Goal: Find specific page/section: Find specific page/section

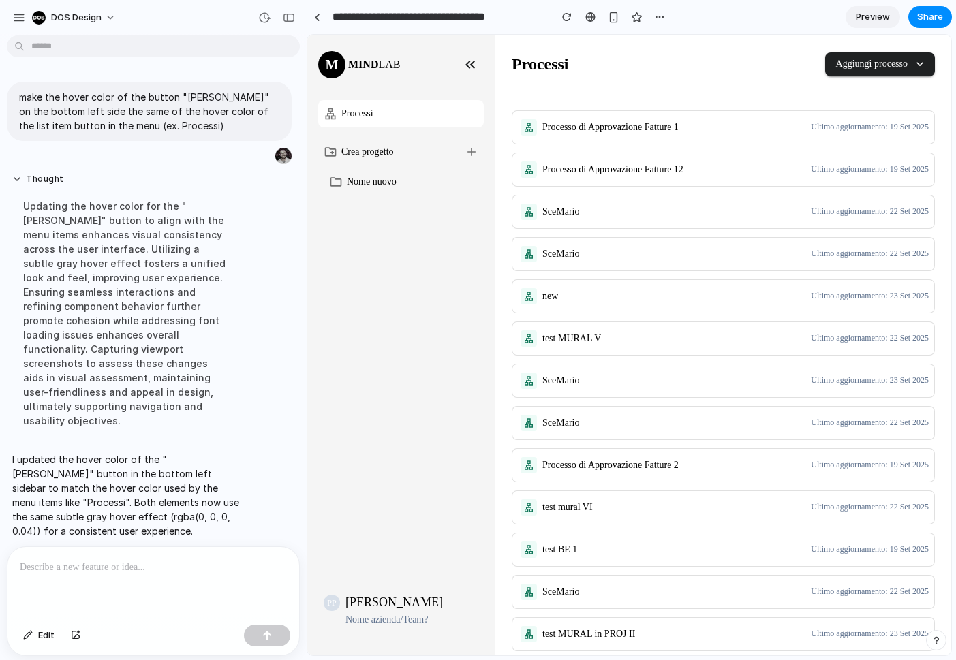
click at [104, 572] on p at bounding box center [153, 568] width 267 height 16
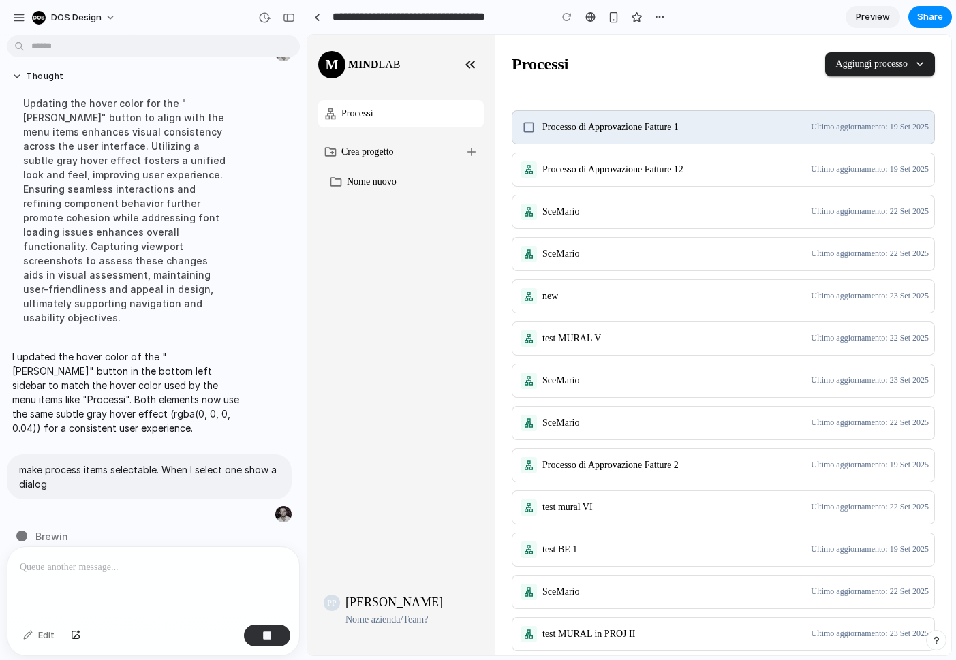
click at [526, 132] on icon at bounding box center [529, 127] width 10 height 10
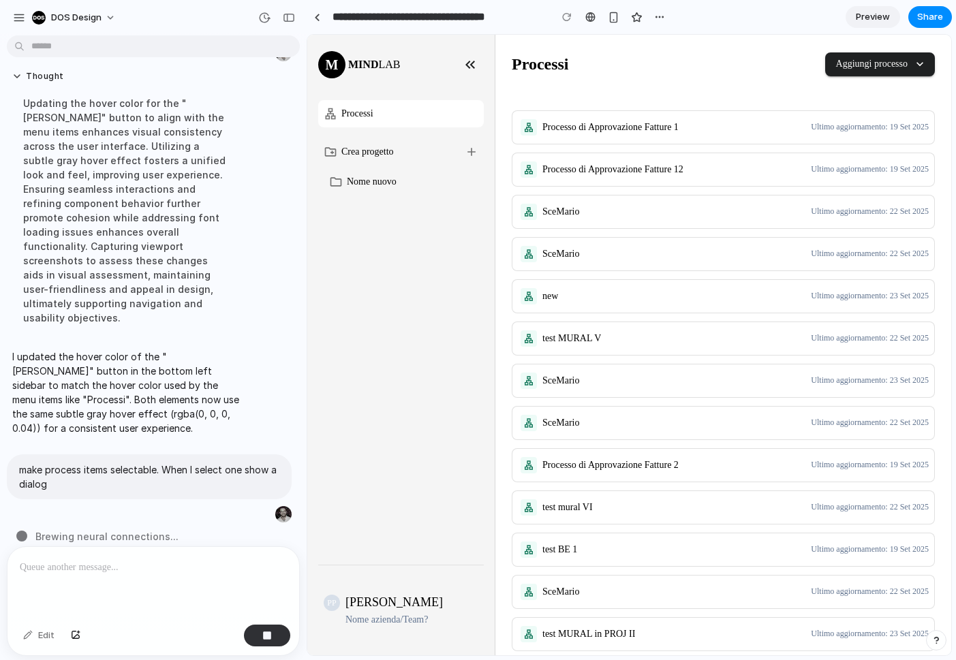
scroll to position [0, 0]
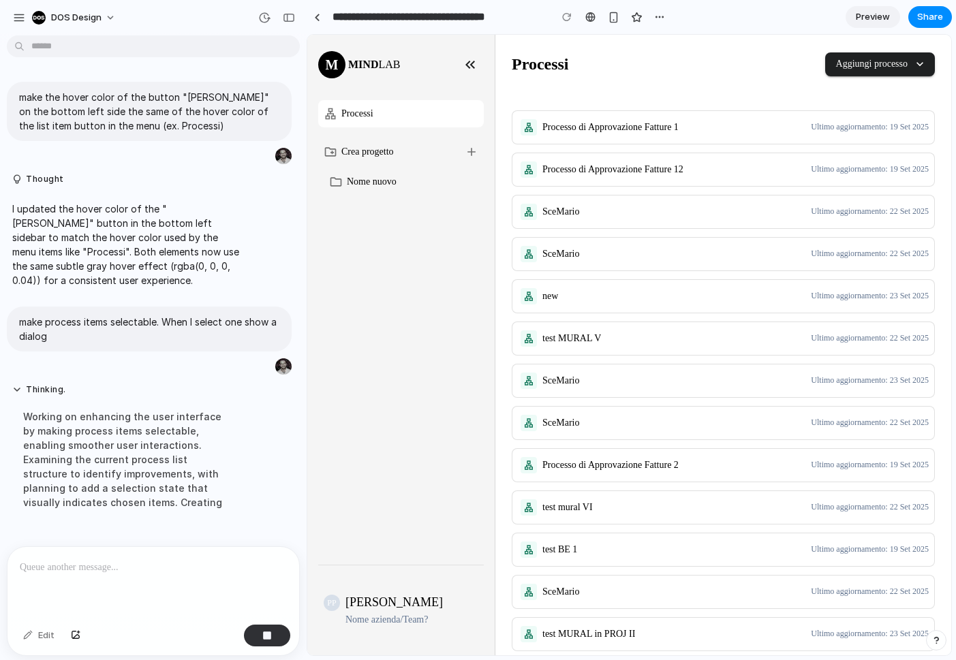
click at [921, 67] on icon "button" at bounding box center [920, 64] width 14 height 14
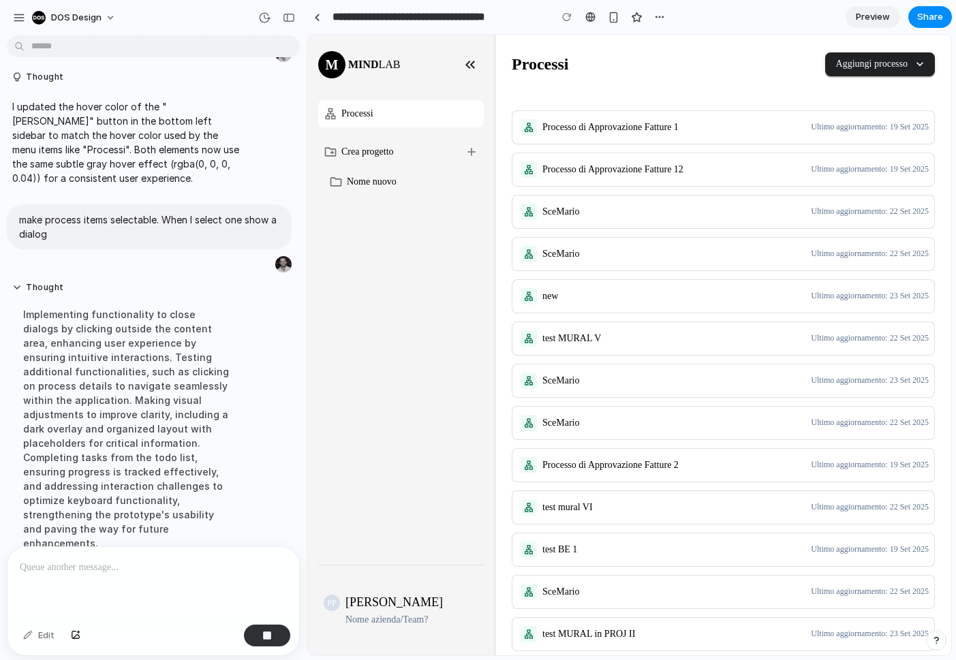
scroll to position [144, 0]
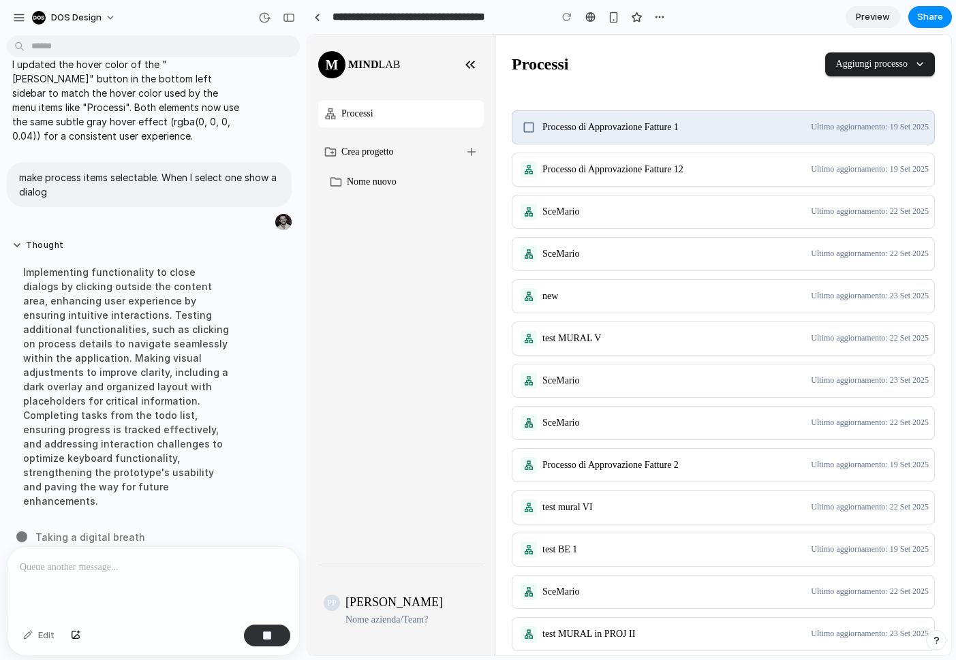
click at [526, 127] on icon at bounding box center [529, 128] width 14 height 14
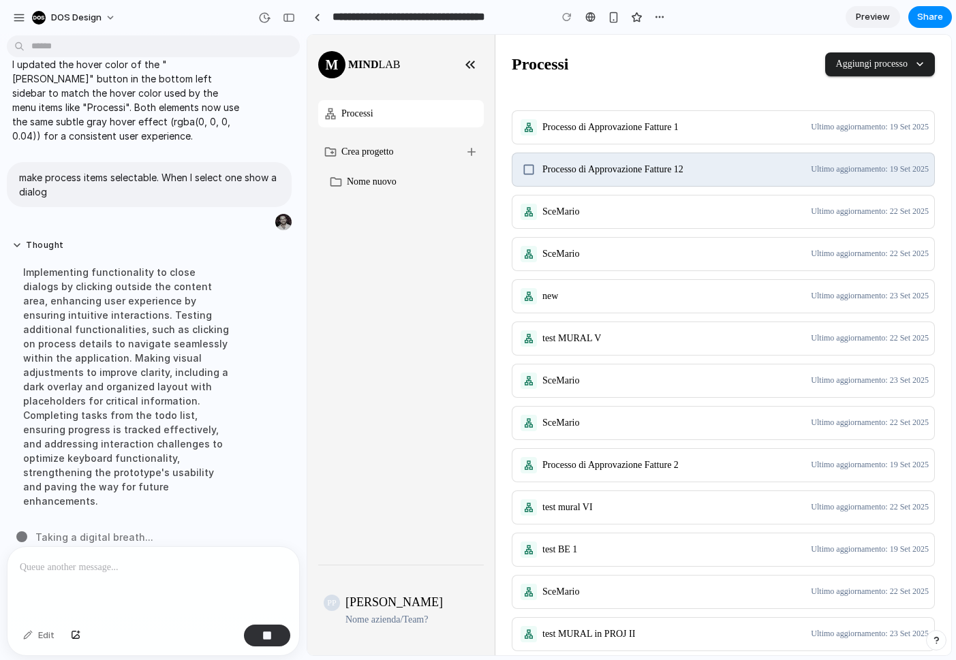
click at [529, 168] on icon at bounding box center [529, 170] width 14 height 14
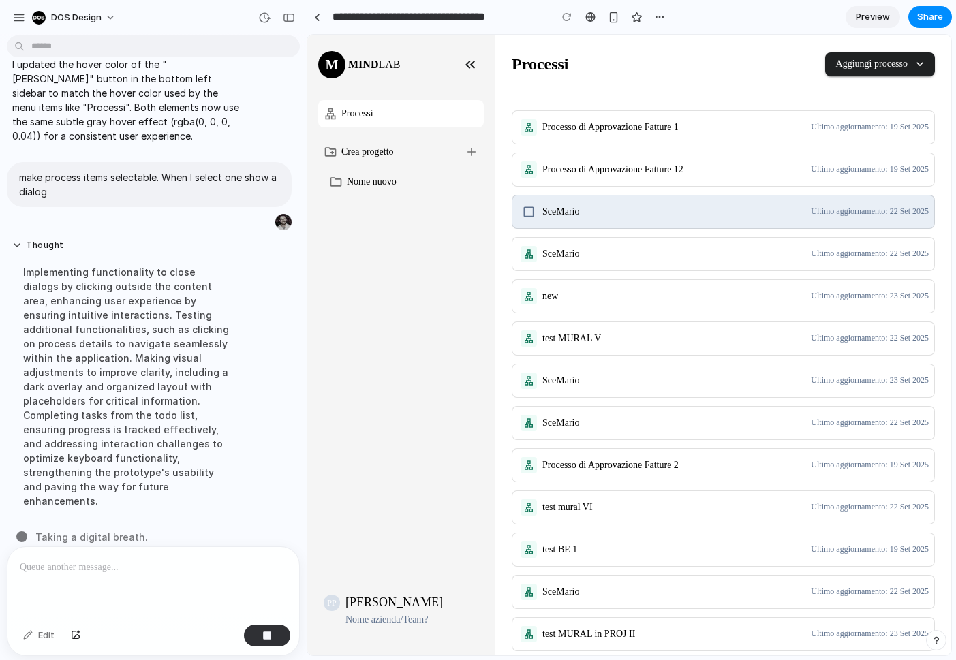
click at [532, 196] on div "SceMario Ultimo aggiornamento: 22 Set 2025" at bounding box center [723, 212] width 422 height 33
click at [530, 209] on icon at bounding box center [529, 212] width 14 height 14
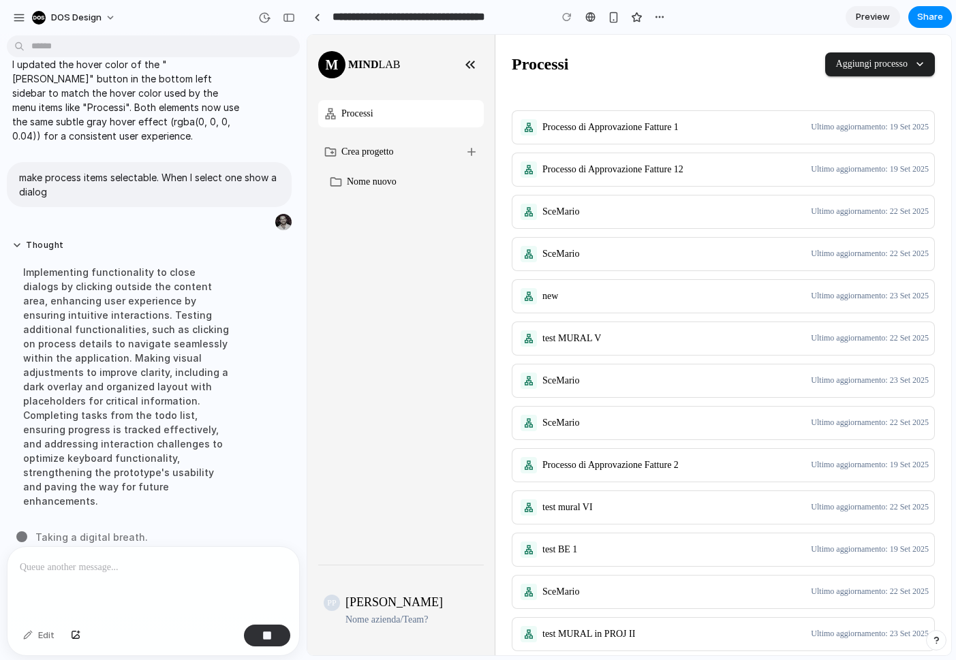
click at [540, 277] on div "Processo di Approvazione Fatture 1 Ultimo aggiornamento: 19 Set 2025 Processo d…" at bounding box center [723, 549] width 423 height 879
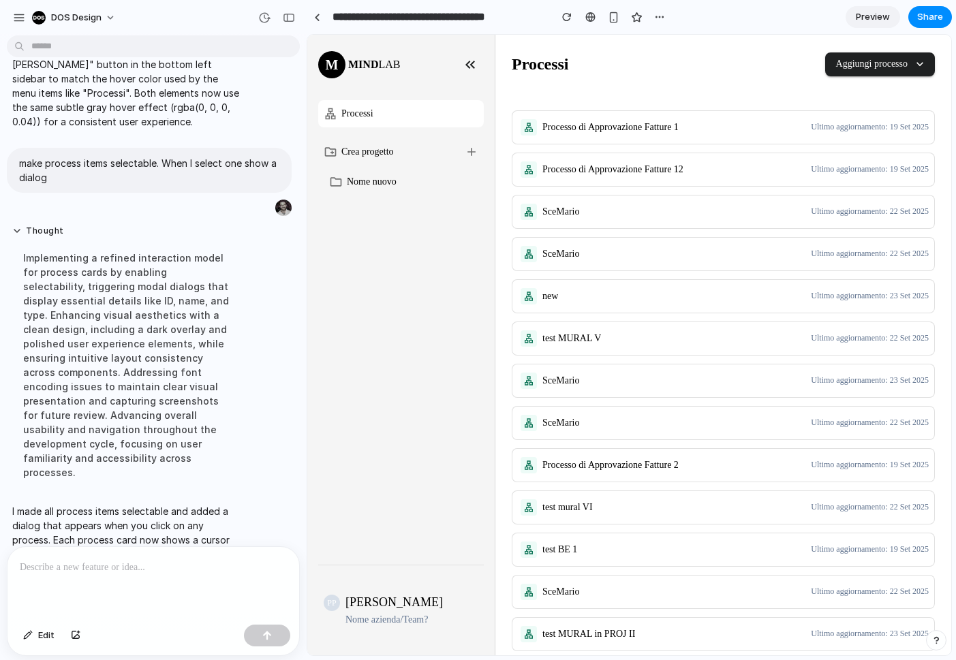
scroll to position [273, 0]
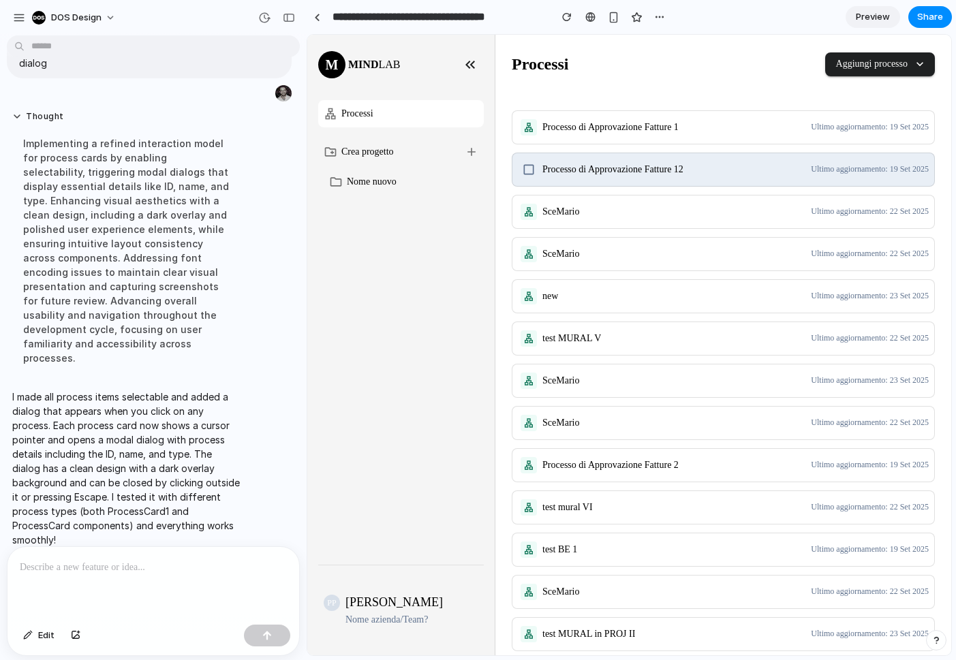
click at [527, 175] on icon at bounding box center [529, 170] width 14 height 14
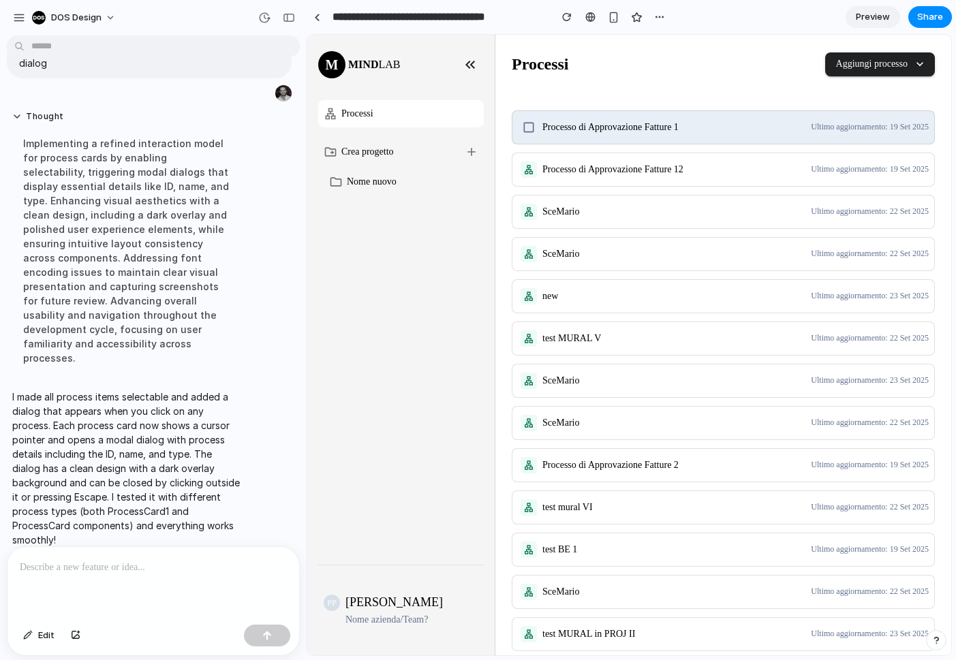
click at [524, 129] on icon at bounding box center [529, 127] width 10 height 10
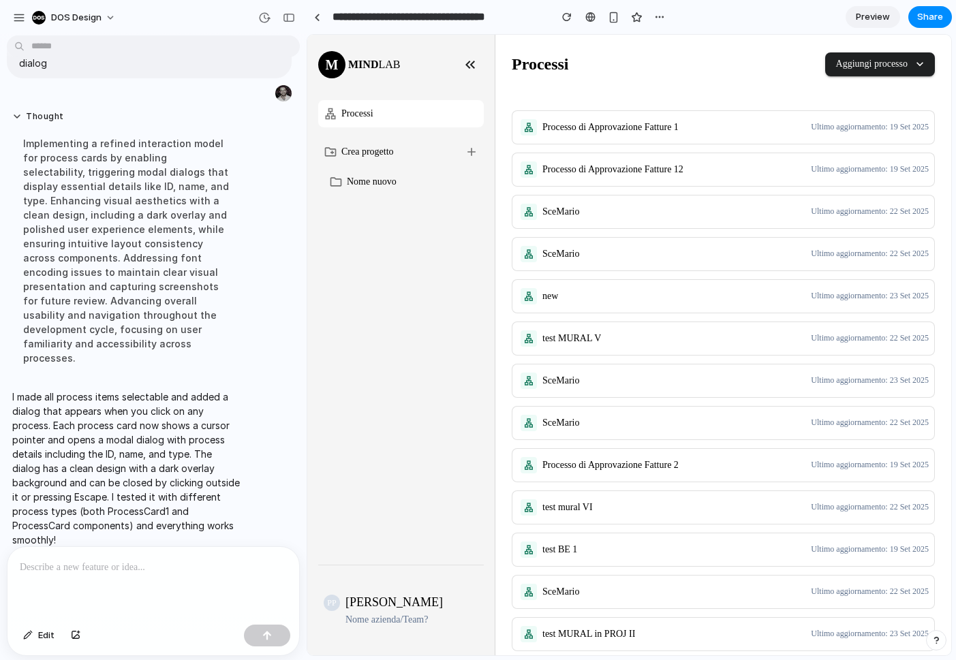
click at [186, 592] on div at bounding box center [153, 583] width 292 height 72
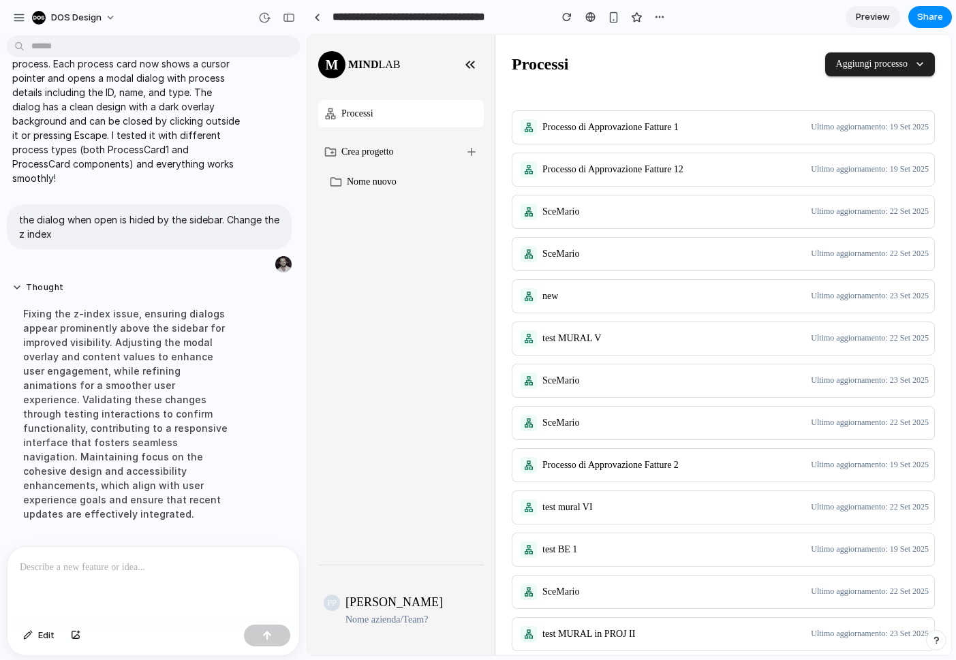
scroll to position [498, 0]
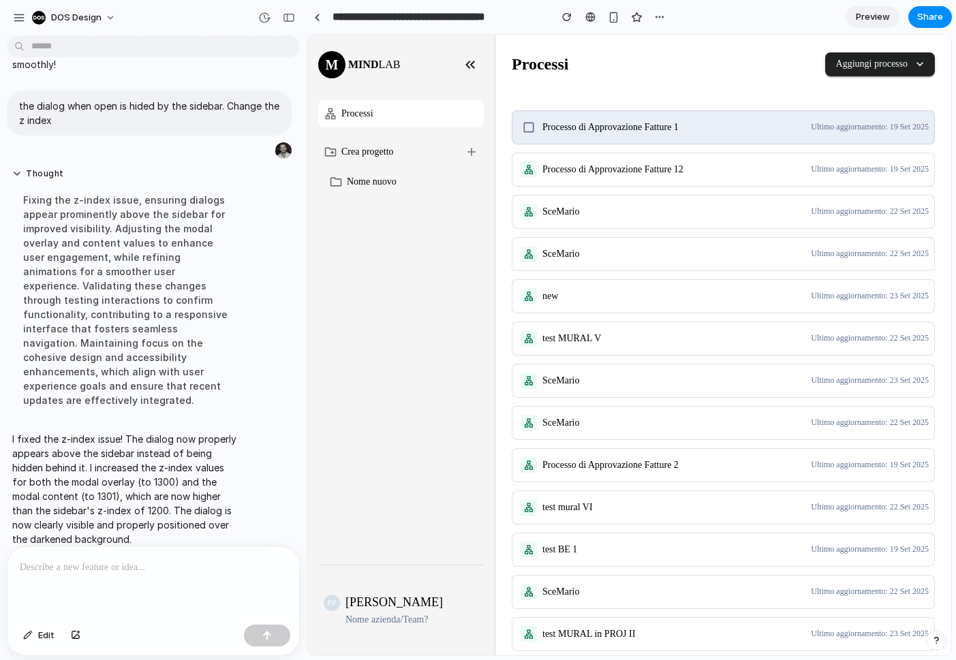
click at [519, 117] on div at bounding box center [529, 128] width 22 height 22
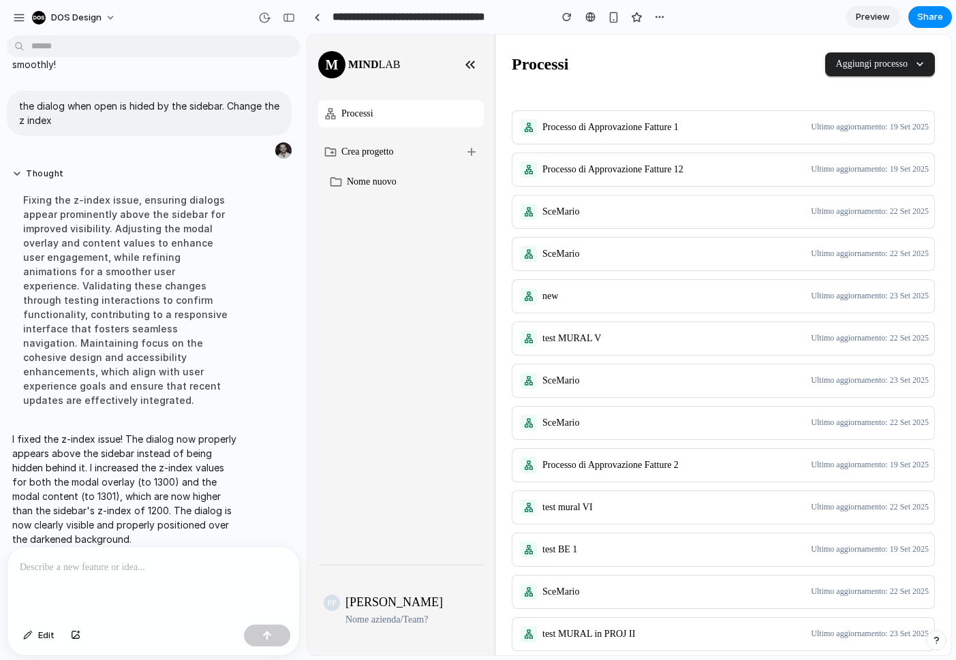
click at [81, 592] on div at bounding box center [153, 583] width 292 height 72
click at [70, 637] on button "button" at bounding box center [75, 636] width 23 height 22
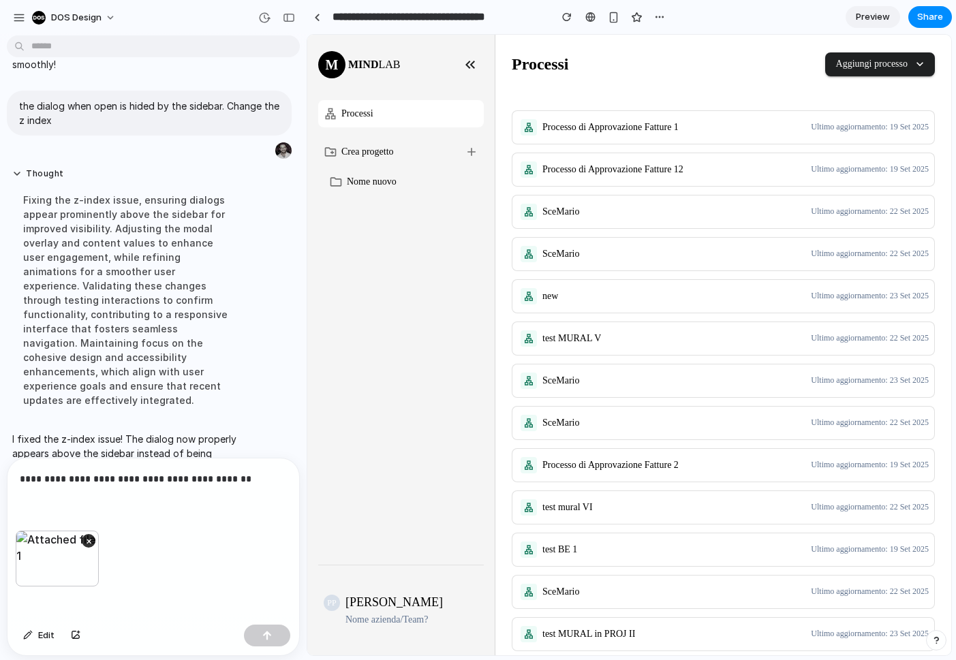
click at [237, 480] on p "**********" at bounding box center [153, 479] width 267 height 16
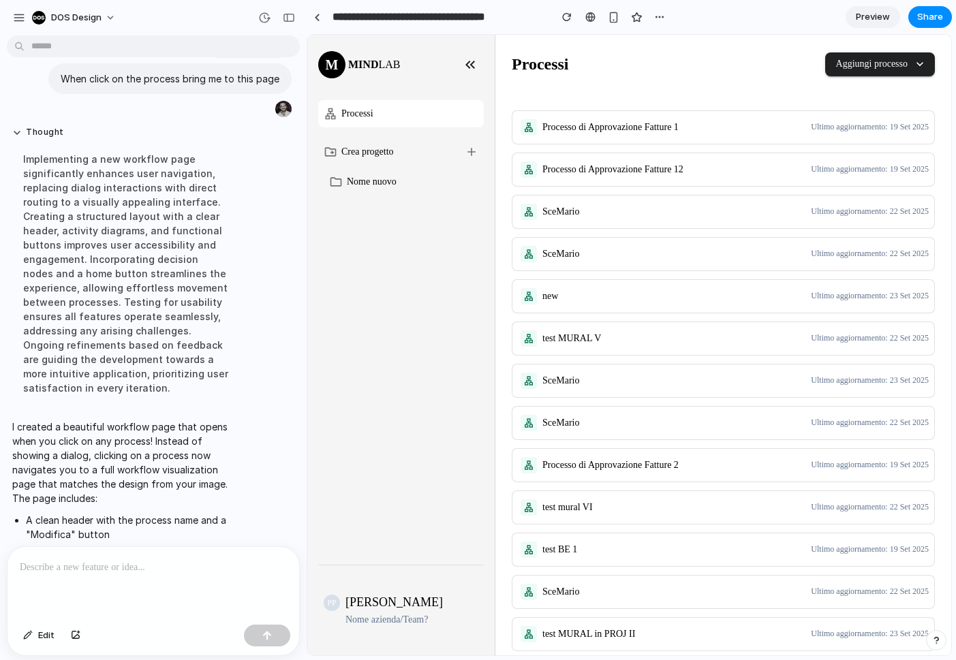
scroll to position [1192, 0]
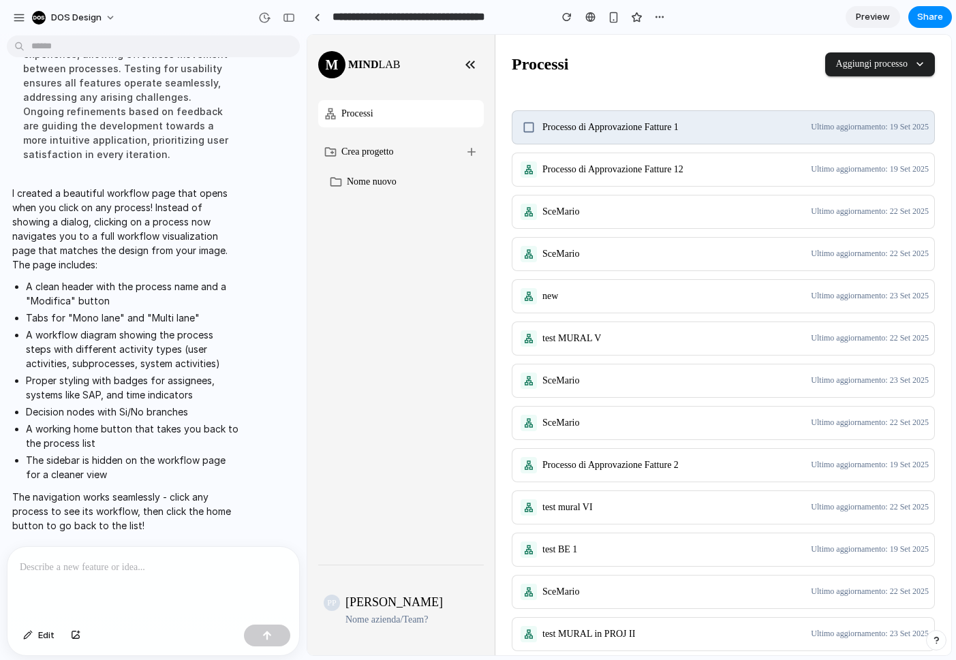
click at [527, 121] on icon at bounding box center [529, 128] width 14 height 14
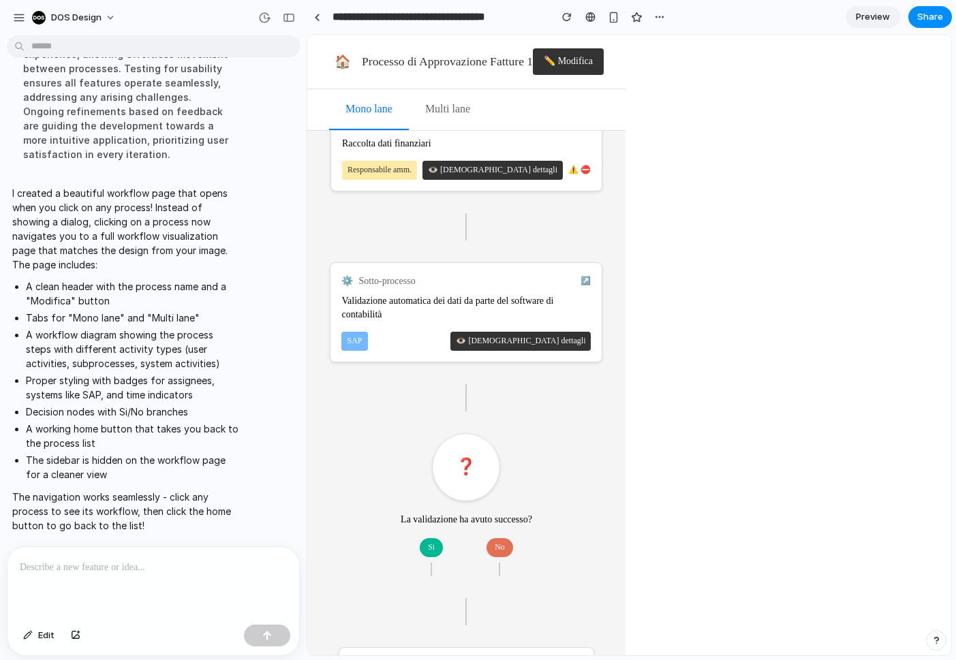
scroll to position [0, 0]
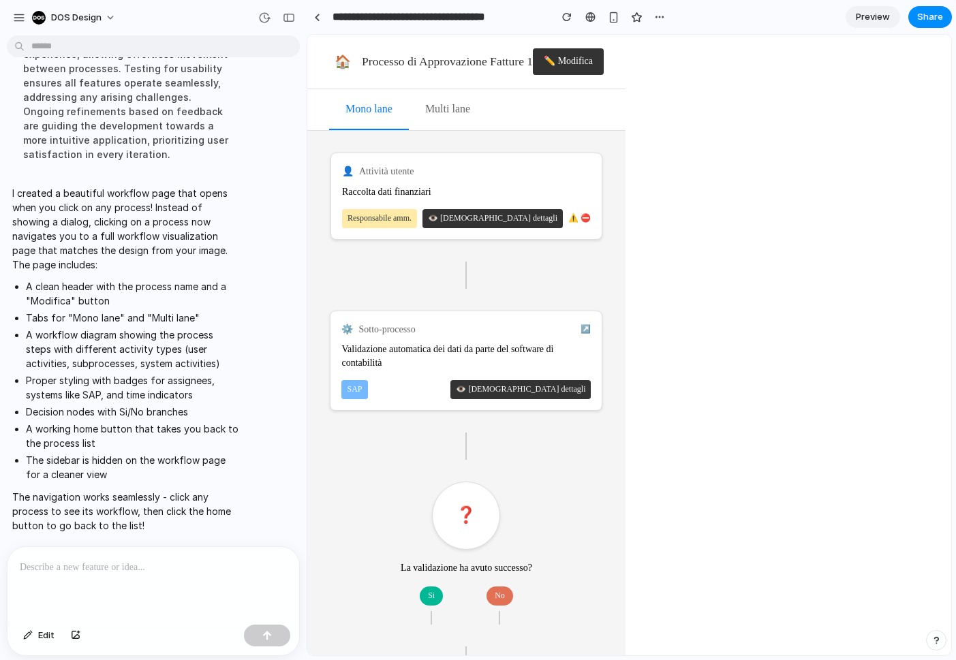
click at [577, 59] on button "✏️ Modifica" at bounding box center [568, 61] width 71 height 27
click at [319, 20] on div at bounding box center [317, 17] width 6 height 7
